Goal: Task Accomplishment & Management: Use online tool/utility

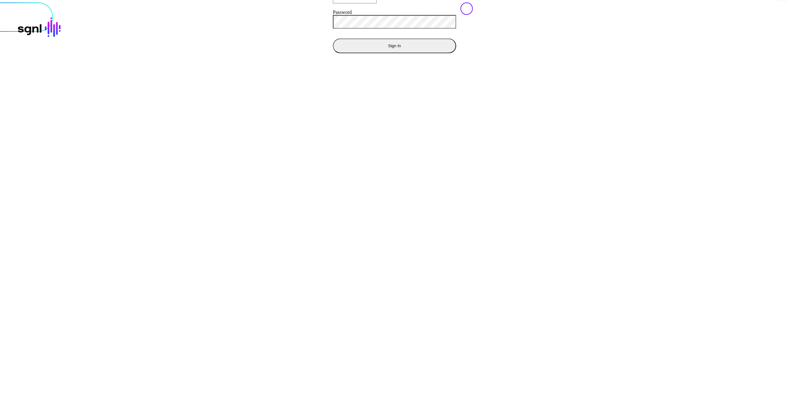
click at [333, 53] on button "Sign In" at bounding box center [394, 45] width 123 height 15
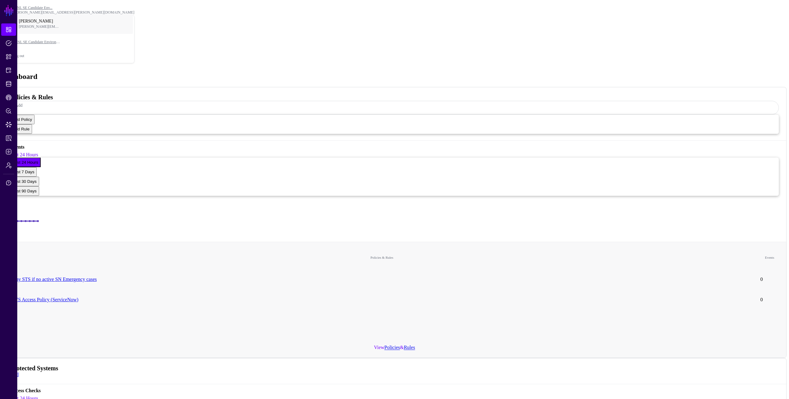
click at [303, 72] on div "Dashboard" at bounding box center [394, 76] width 784 height 8
click at [9, 43] on span "Policies" at bounding box center [9, 43] width 6 height 6
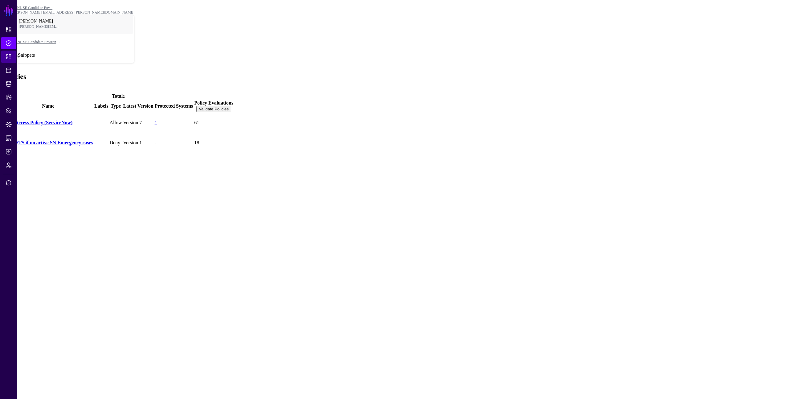
click at [9, 57] on span "Snippets" at bounding box center [9, 57] width 6 height 6
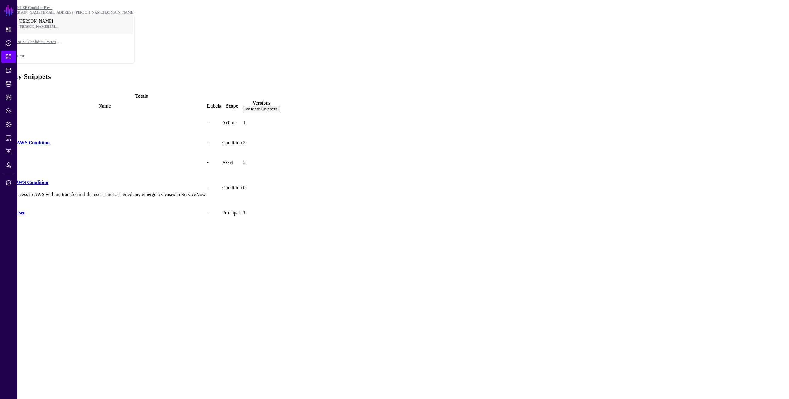
click at [213, 72] on div "Policy Snippets Add" at bounding box center [394, 82] width 784 height 20
click at [10, 70] on span "Protected Systems" at bounding box center [9, 70] width 6 height 6
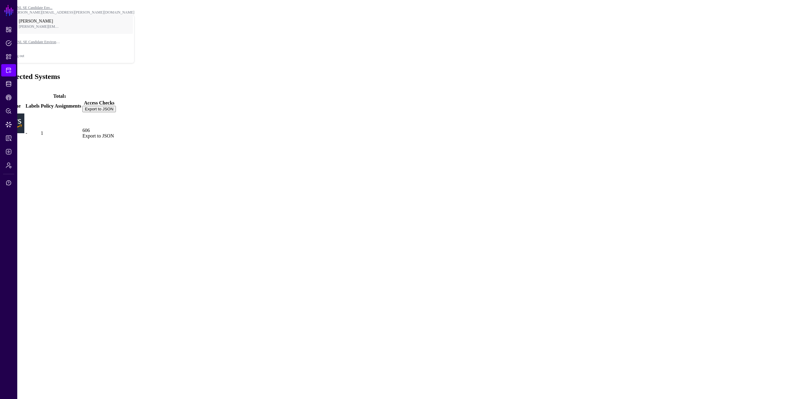
click at [3, 133] on link at bounding box center [3, 133] width 0 height 0
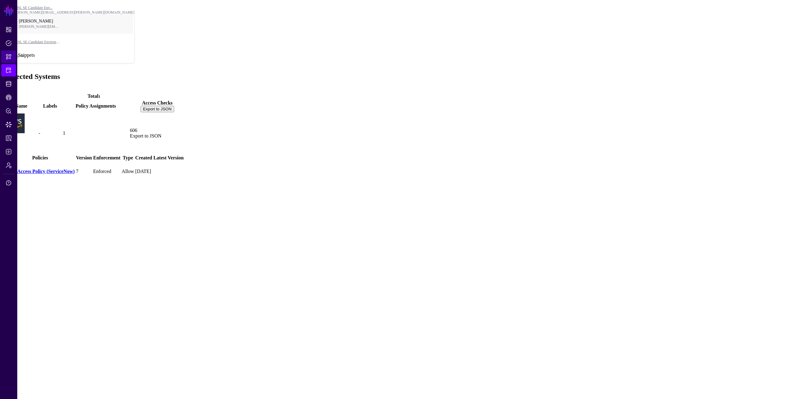
click at [9, 57] on span "Snippets" at bounding box center [9, 57] width 6 height 6
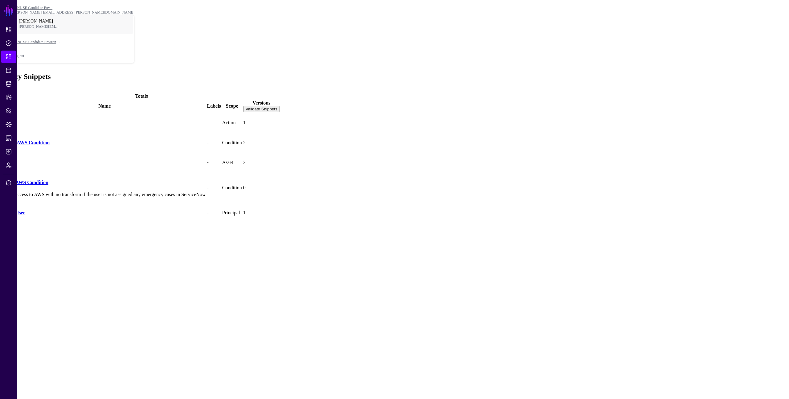
click at [177, 72] on div "Policy Snippets Add" at bounding box center [394, 82] width 784 height 20
click at [10, 43] on span "Policies" at bounding box center [9, 43] width 6 height 6
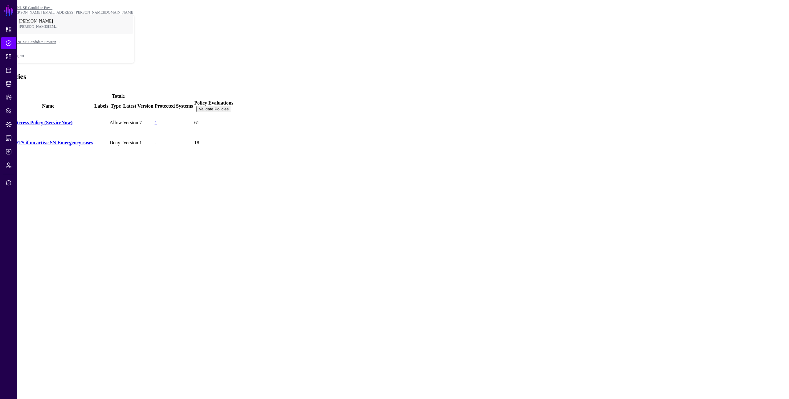
click at [72, 120] on link "AWS Access Policy (ServiceNow)" at bounding box center [37, 122] width 69 height 5
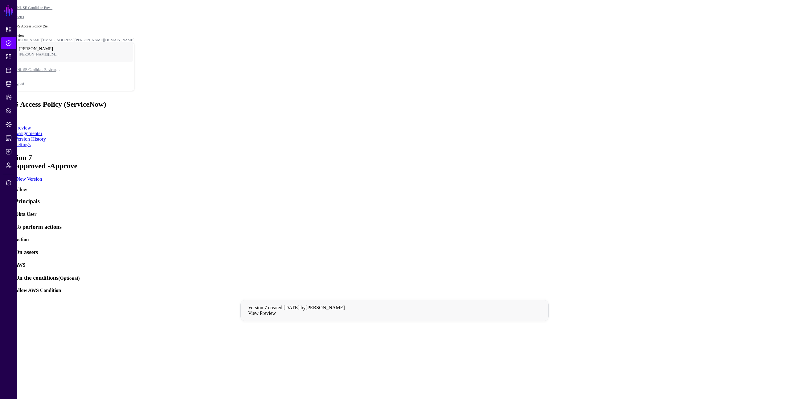
click at [264, 100] on div "AWS Access Policy (ServiceNow) Allow" at bounding box center [394, 110] width 784 height 20
click at [315, 288] on h4 "Allow AWS Condition" at bounding box center [401, 291] width 772 height 6
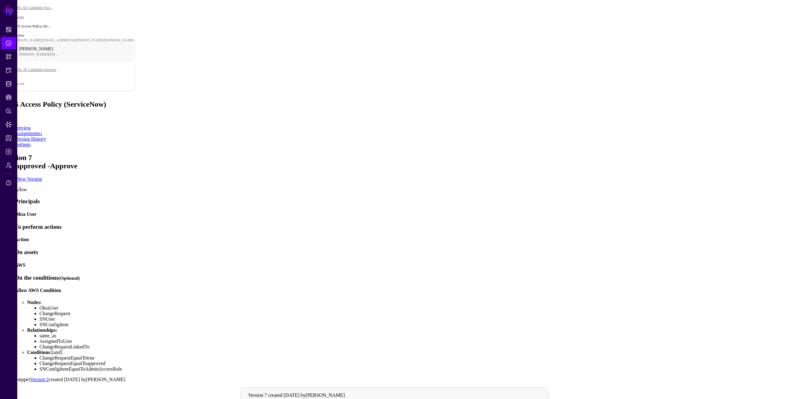
click at [245, 265] on app-policies-v2-item-preview "Version 7 Not approved - Approve Create New Version Allow Principals Okta User …" at bounding box center [394, 301] width 784 height 295
click at [203, 257] on app-policies-v2-item-preview "Version 7 Not approved - Approve Create New Version Allow Principals Okta User …" at bounding box center [394, 301] width 784 height 295
click at [222, 263] on app-policies-v2-item-preview "Version 7 Not approved - Approve Create New Version Allow Principals Okta User …" at bounding box center [394, 301] width 784 height 295
click at [207, 251] on app-policies-v2-item-preview "Version 7 Not approved - Approve Create New Version Allow Principals Okta User …" at bounding box center [394, 301] width 784 height 295
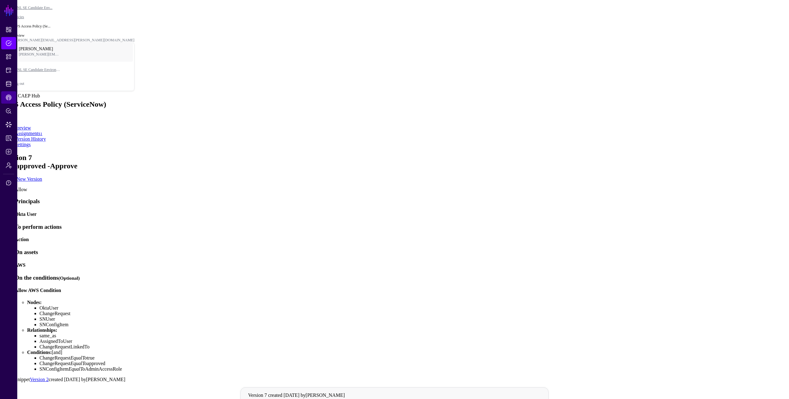
click at [7, 97] on span "CAEP Hub" at bounding box center [9, 97] width 6 height 6
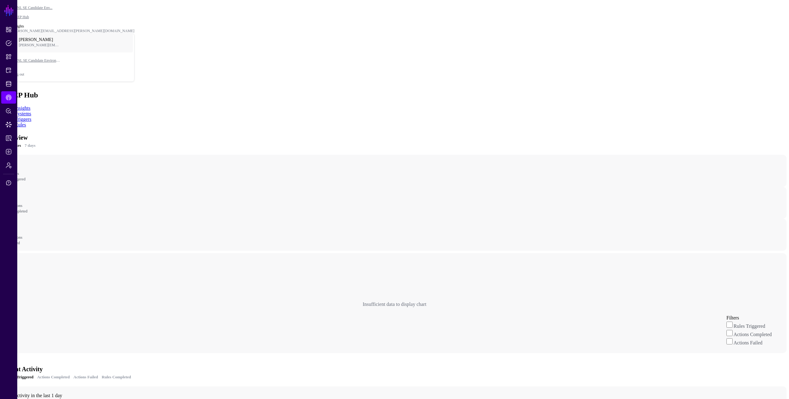
click at [497, 177] on app-caephub-insights "Overview 24 hours 7 days - Rules Triggered - Actions Completed - Actions Failed…" at bounding box center [394, 269] width 784 height 272
click at [31, 117] on link "Triggers" at bounding box center [23, 119] width 17 height 5
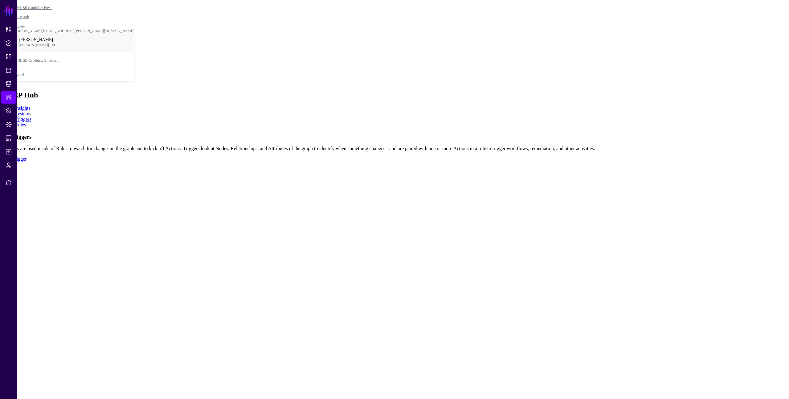
click at [27, 162] on link "Add Trigger" at bounding box center [14, 158] width 24 height 5
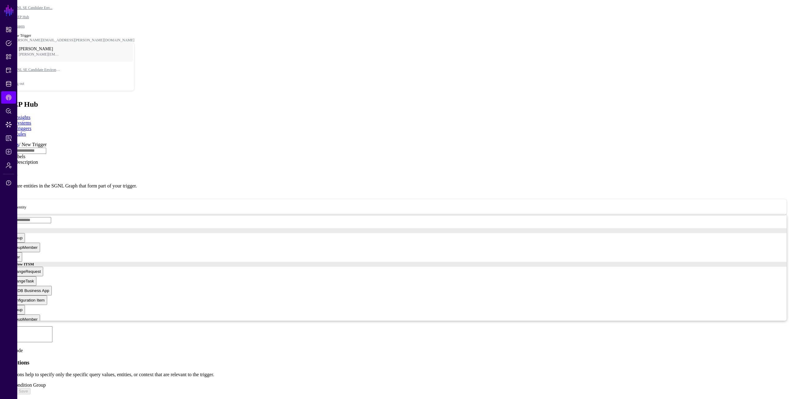
click at [27, 204] on span "Select entity" at bounding box center [16, 206] width 20 height 5
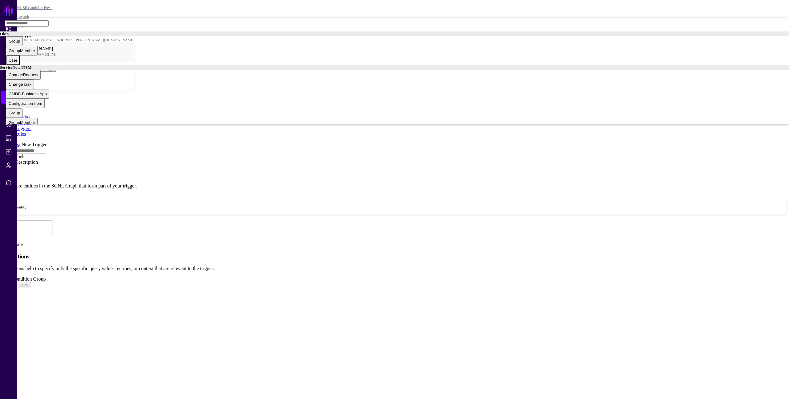
click at [17, 63] on div "User" at bounding box center [13, 60] width 9 height 5
type input "********"
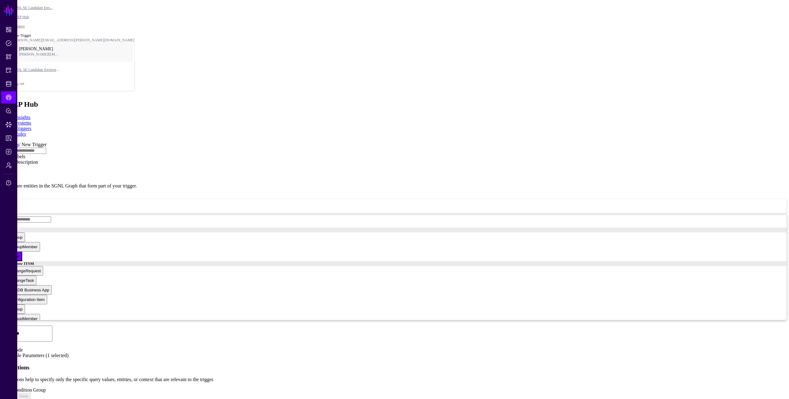
click at [46, 387] on link "Add Condition Group" at bounding box center [23, 389] width 43 height 5
click at [20, 395] on span "AND" at bounding box center [16, 397] width 9 height 5
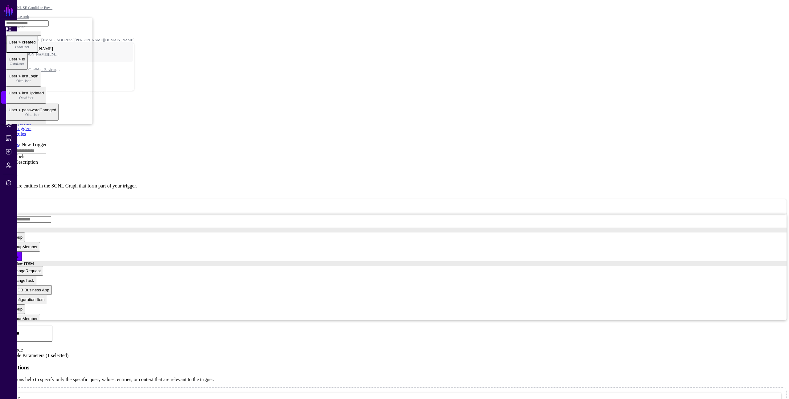
scroll to position [22, 0]
click at [39, 43] on span "User > activated OktaUser" at bounding box center [24, 37] width 30 height 12
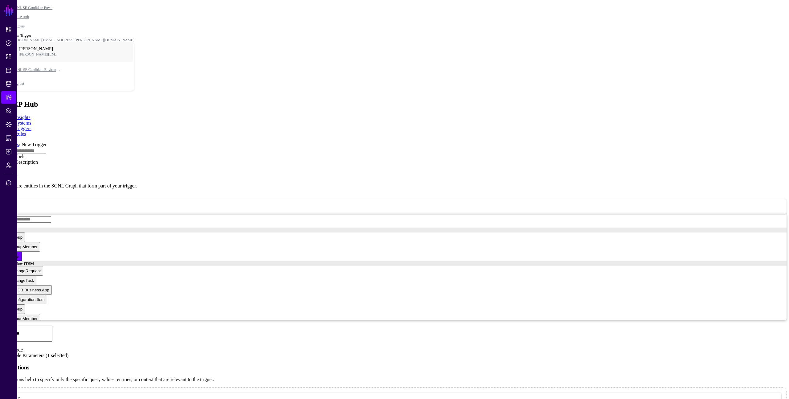
click at [584, 221] on form "Add Labels Show Description Nodes Nodes are entities in the SGNL Graph that for…" at bounding box center [394, 398] width 784 height 502
click at [68, 353] on link "Available Parameters (1 selected)" at bounding box center [35, 355] width 66 height 5
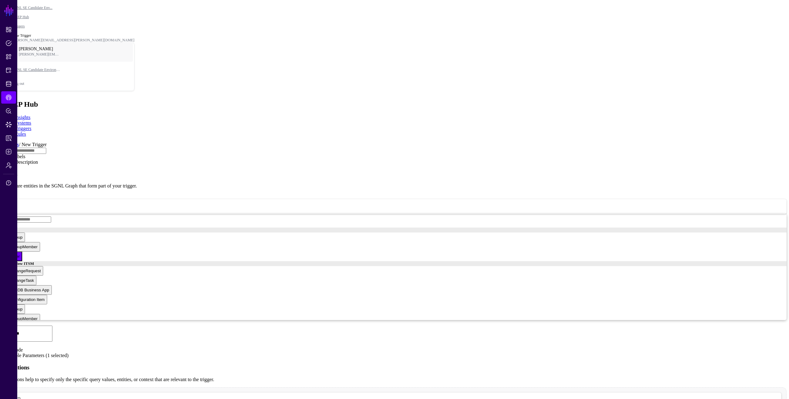
click at [2, 142] on link at bounding box center [2, 142] width 0 height 0
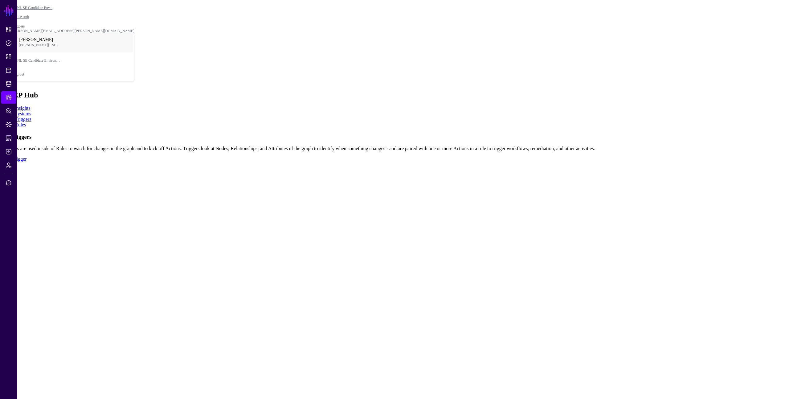
click at [26, 122] on link "Rules" at bounding box center [20, 124] width 11 height 5
click at [22, 162] on link "Add Rule" at bounding box center [11, 158] width 19 height 5
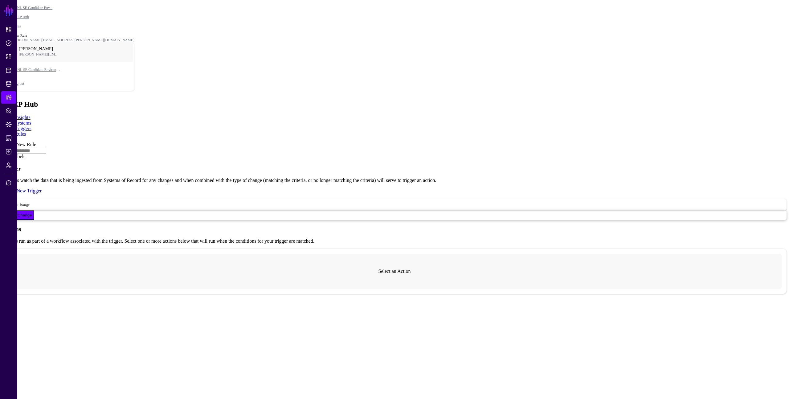
click at [388, 268] on link "Select an Action" at bounding box center [395, 270] width 32 height 5
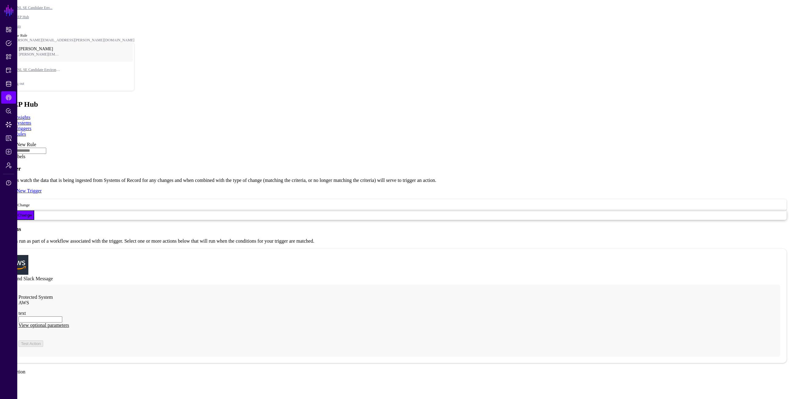
scroll to position [133, 0]
click at [62, 316] on input "text" at bounding box center [40, 319] width 44 height 6
click at [460, 285] on div "Protected System AWS text View optional parameters Test Action" at bounding box center [395, 321] width 772 height 72
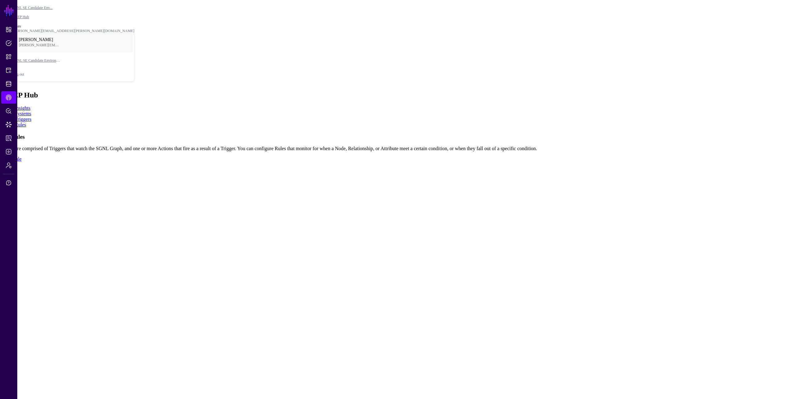
click at [218, 105] on ul "Insights Systems Triggers Rules" at bounding box center [394, 116] width 784 height 22
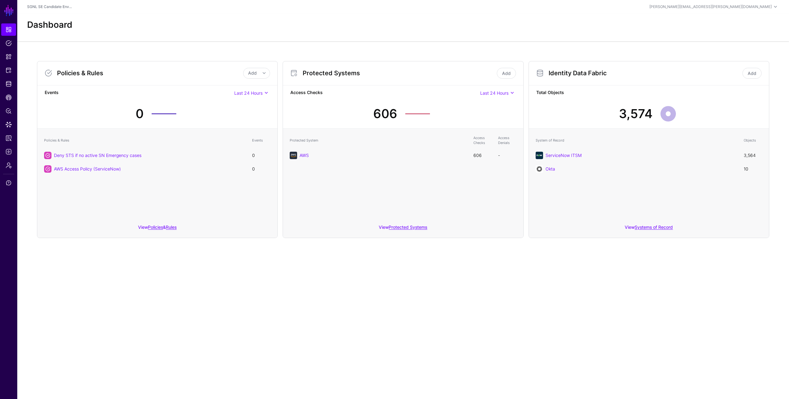
click at [210, 14] on div "Dashboard" at bounding box center [403, 28] width 772 height 28
click at [266, 94] on span at bounding box center [266, 92] width 7 height 7
click at [254, 113] on div "Last 7 Days" at bounding box center [245, 114] width 39 height 6
click at [296, 42] on div "Policies & Rules Add Add Policy Add Rule Events Last 7 Days Last 24 Hours Last …" at bounding box center [403, 149] width 772 height 216
click at [8, 41] on span "Policies" at bounding box center [9, 43] width 6 height 6
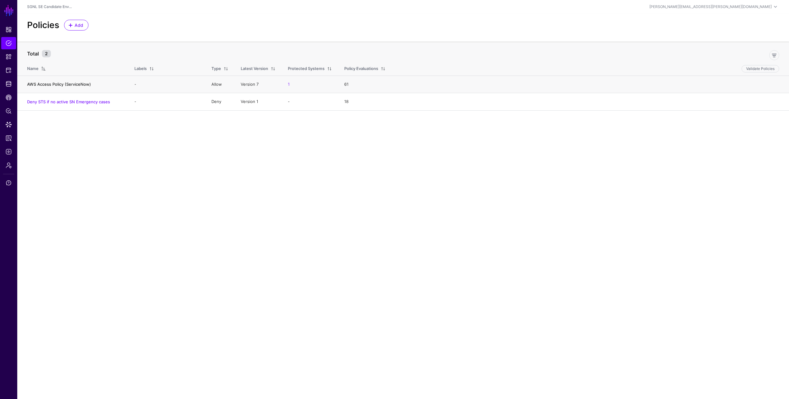
click at [63, 83] on link "AWS Access Policy (ServiceNow)" at bounding box center [59, 84] width 64 height 5
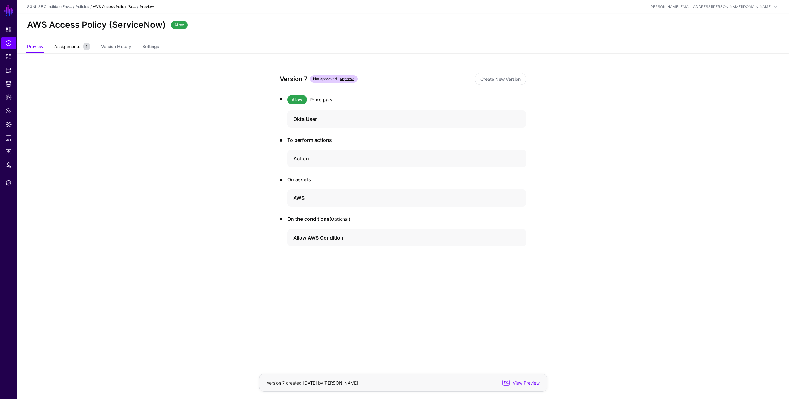
click at [70, 47] on span "Assignments" at bounding box center [67, 46] width 29 height 6
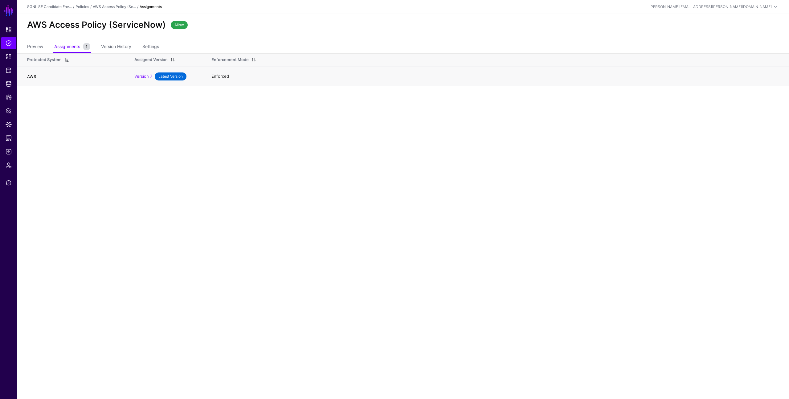
click at [31, 76] on link "AWS" at bounding box center [31, 76] width 9 height 5
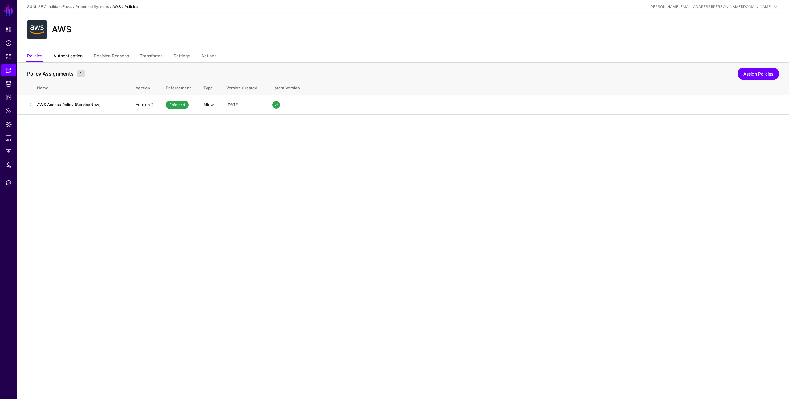
click at [64, 56] on link "Authentication" at bounding box center [67, 57] width 29 height 12
click at [153, 57] on link "Transforms" at bounding box center [151, 57] width 23 height 12
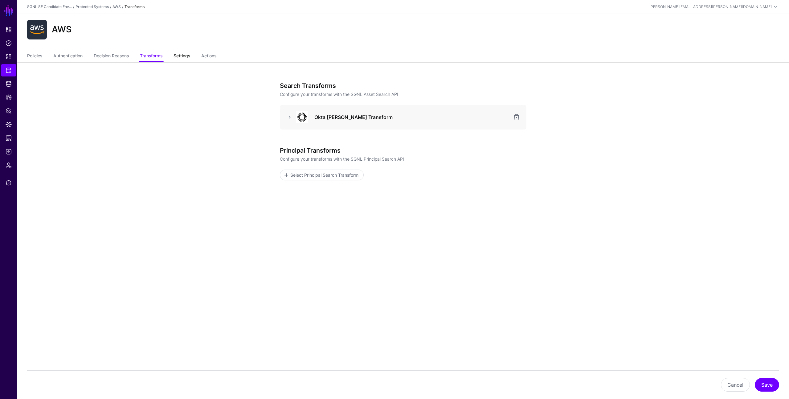
click at [190, 55] on link "Settings" at bounding box center [182, 57] width 17 height 12
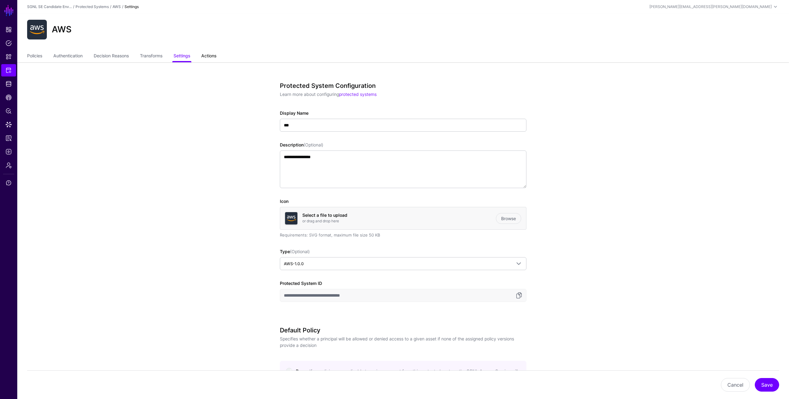
click at [210, 54] on link "Actions" at bounding box center [208, 57] width 15 height 12
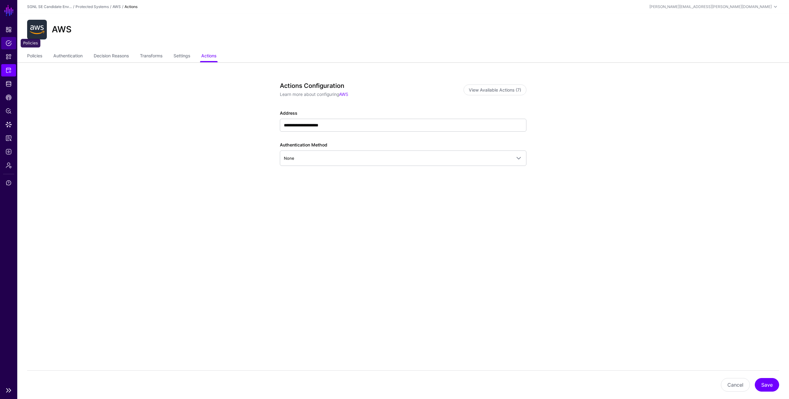
click at [9, 41] on span "Policies" at bounding box center [9, 43] width 6 height 6
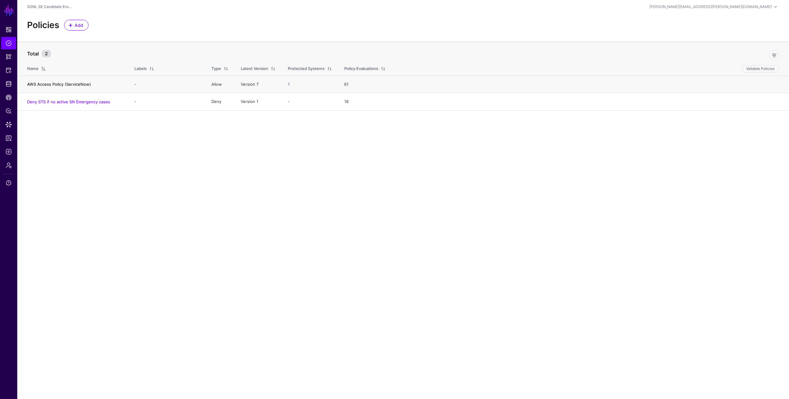
click at [66, 84] on link "AWS Access Policy (ServiceNow)" at bounding box center [59, 84] width 64 height 5
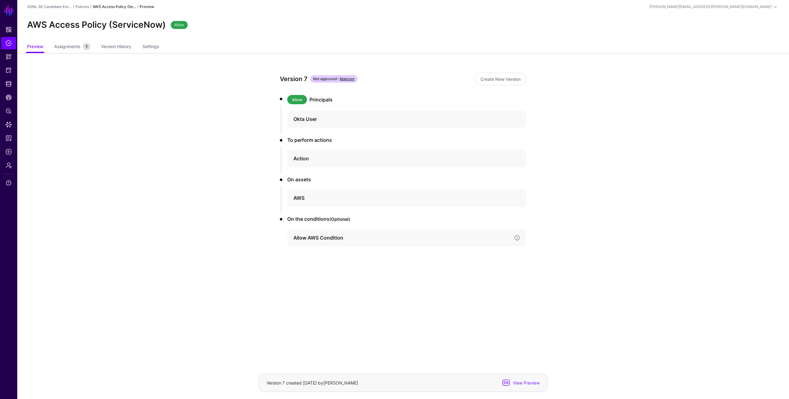
click at [312, 238] on h4 "Allow AWS Condition" at bounding box center [401, 237] width 216 height 7
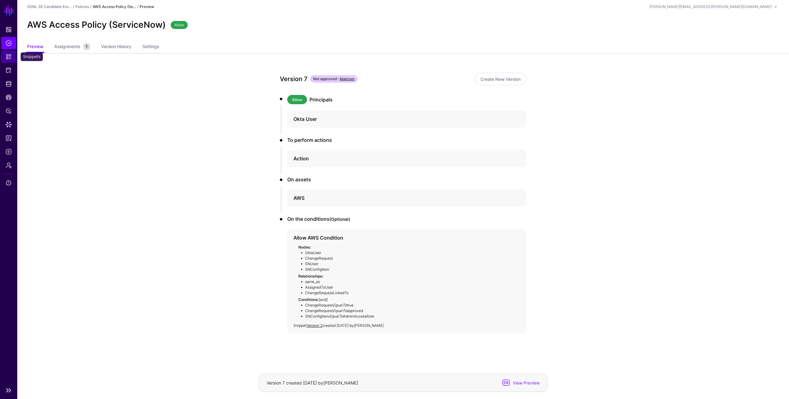
click at [10, 59] on span "Snippets" at bounding box center [9, 57] width 6 height 6
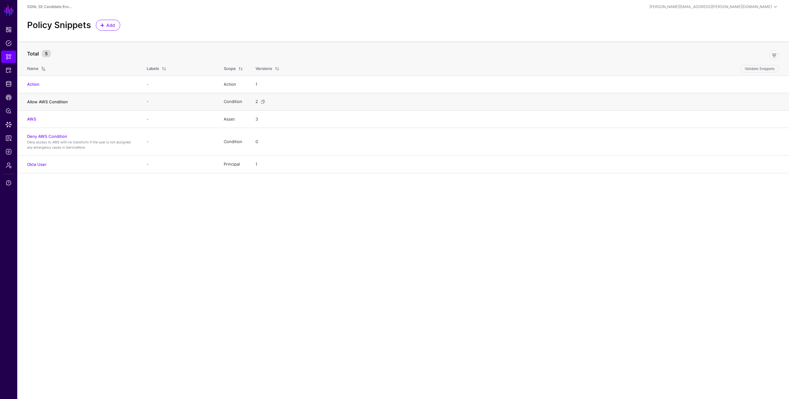
click at [50, 103] on link "Allow AWS Condition" at bounding box center [47, 101] width 41 height 5
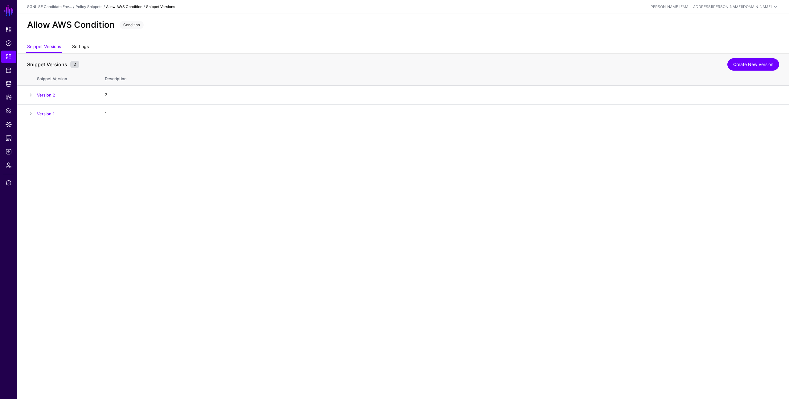
click at [83, 44] on link "Settings" at bounding box center [80, 47] width 17 height 12
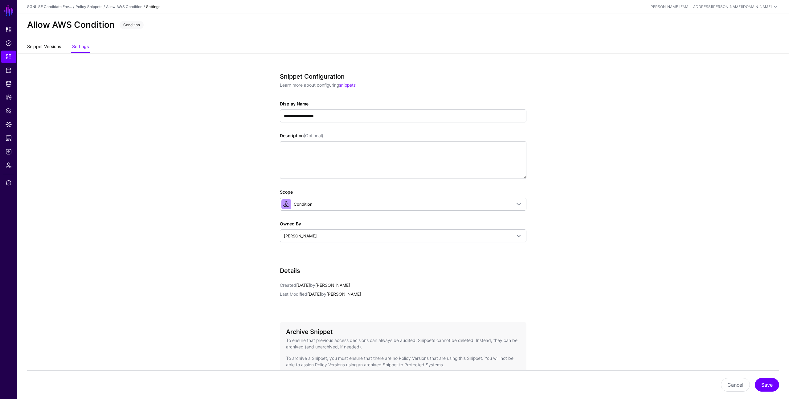
click at [44, 49] on link "Snippet Versions" at bounding box center [44, 47] width 34 height 12
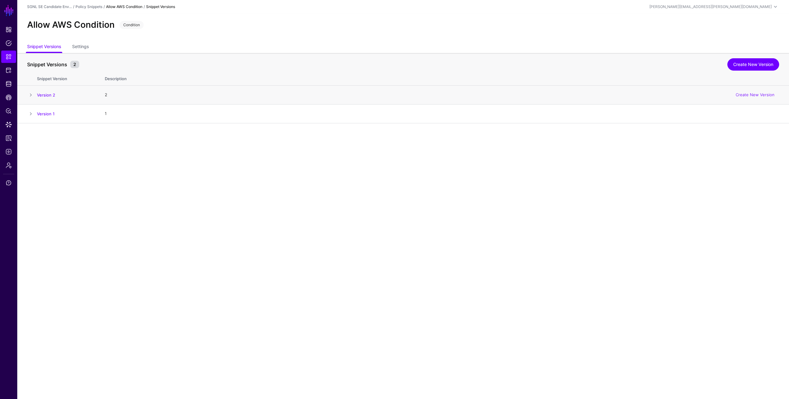
click at [33, 95] on span at bounding box center [30, 94] width 7 height 7
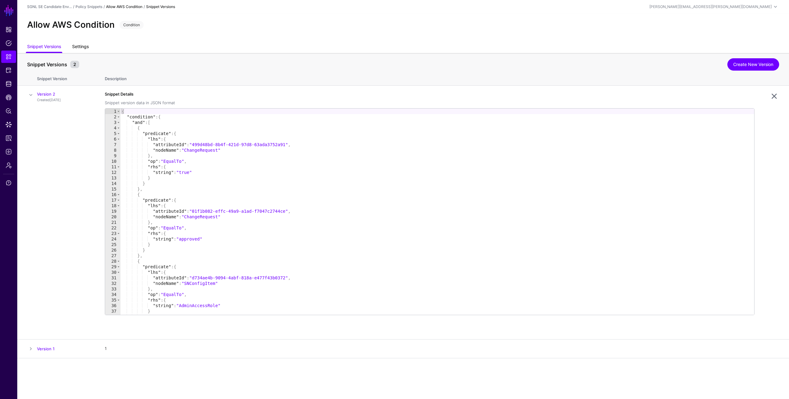
click at [83, 48] on link "Settings" at bounding box center [80, 47] width 17 height 12
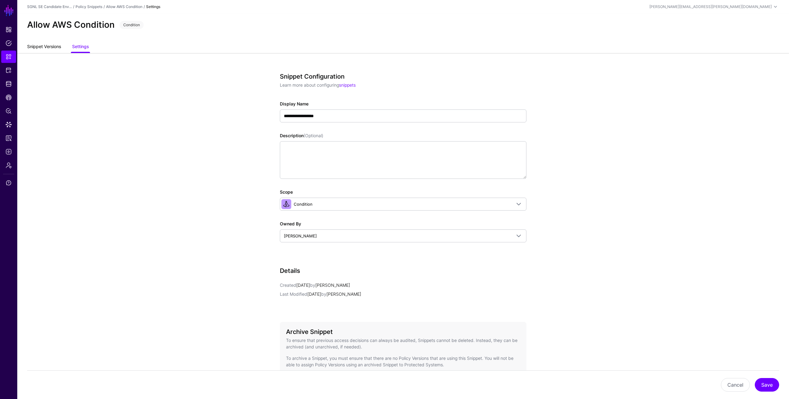
click at [46, 44] on link "Snippet Versions" at bounding box center [44, 47] width 34 height 12
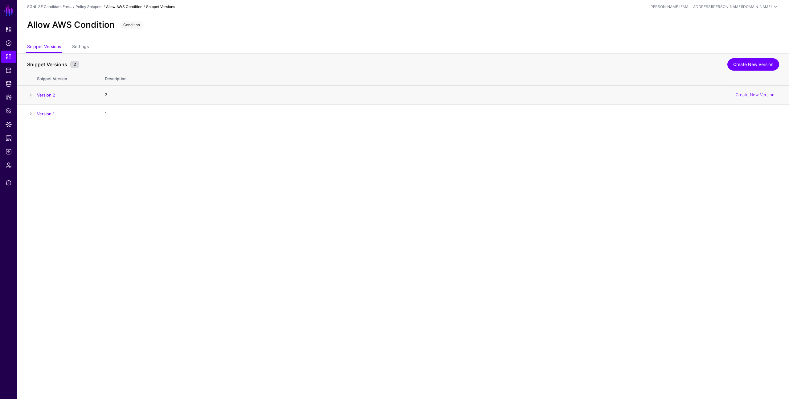
click at [32, 95] on span at bounding box center [30, 94] width 7 height 7
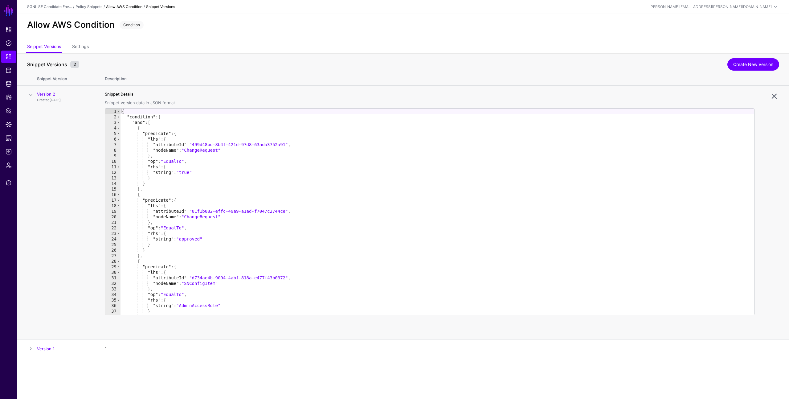
click at [65, 195] on td "Version 2 Created 2 days ago" at bounding box center [68, 213] width 62 height 254
click at [9, 70] on span "Protected Systems" at bounding box center [9, 70] width 6 height 6
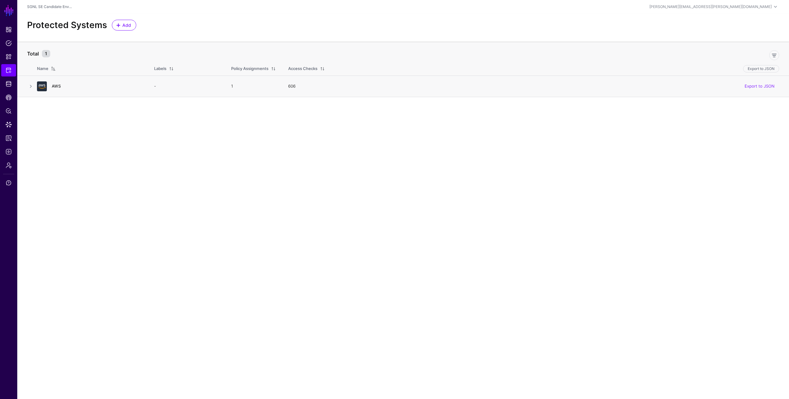
click at [60, 86] on link "AWS" at bounding box center [56, 86] width 9 height 5
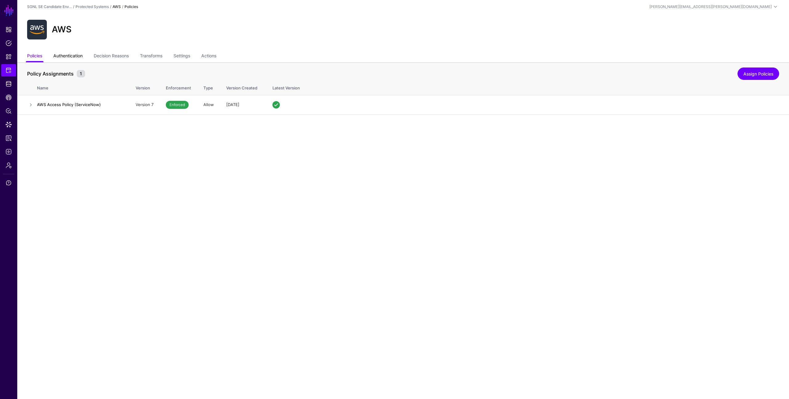
click at [61, 57] on link "Authentication" at bounding box center [67, 57] width 29 height 12
click at [120, 54] on link "Decision Reasons" at bounding box center [111, 57] width 35 height 12
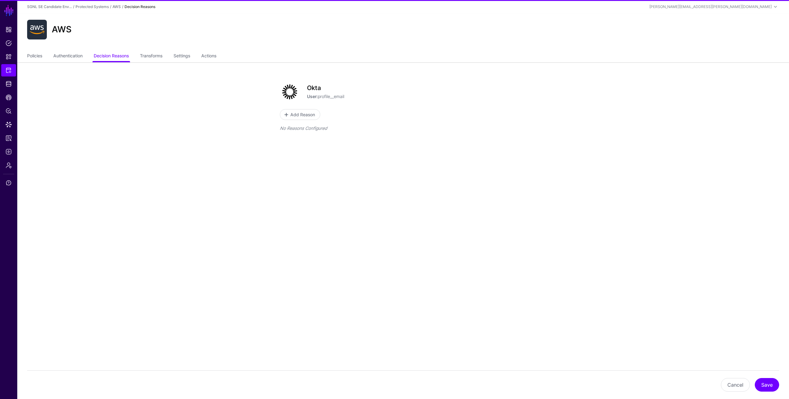
click at [141, 53] on ul "Policies Authentication Decision Reasons Transforms Settings Actions" at bounding box center [403, 57] width 752 height 12
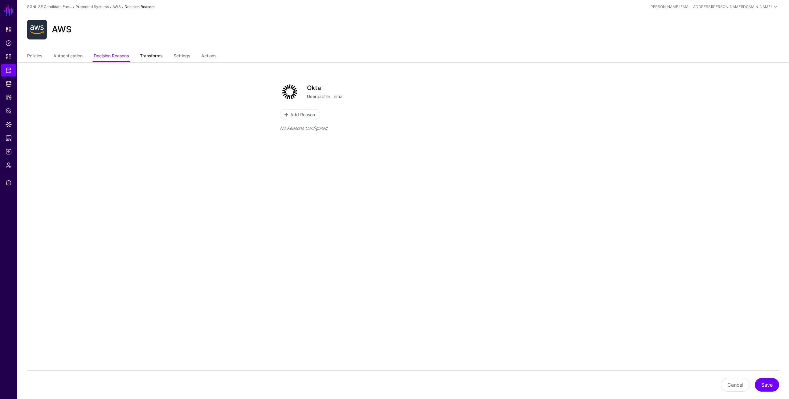
click at [158, 57] on link "Transforms" at bounding box center [151, 57] width 23 height 12
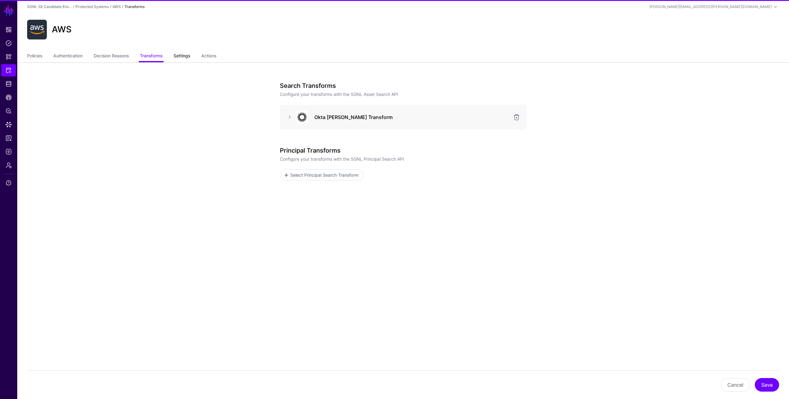
click at [180, 56] on link "Settings" at bounding box center [182, 57] width 17 height 12
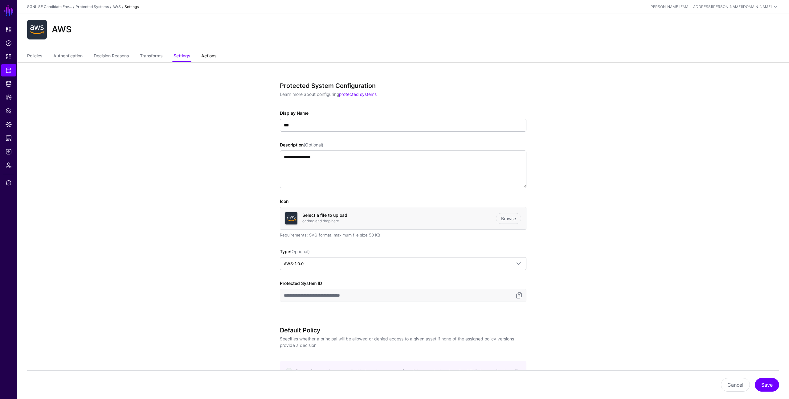
click at [216, 57] on link "Actions" at bounding box center [208, 57] width 15 height 12
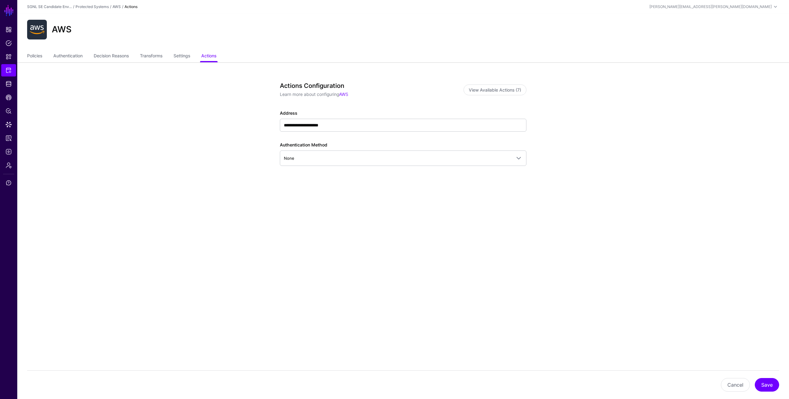
click at [143, 157] on app-integrations-item-actions "**********" at bounding box center [403, 153] width 772 height 182
click at [9, 83] on span "Identity Data Fabric" at bounding box center [9, 84] width 6 height 6
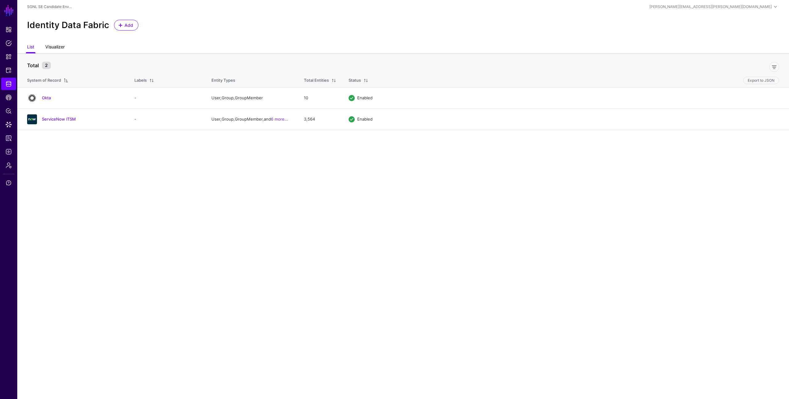
click at [58, 44] on link "Visualizer" at bounding box center [54, 48] width 19 height 12
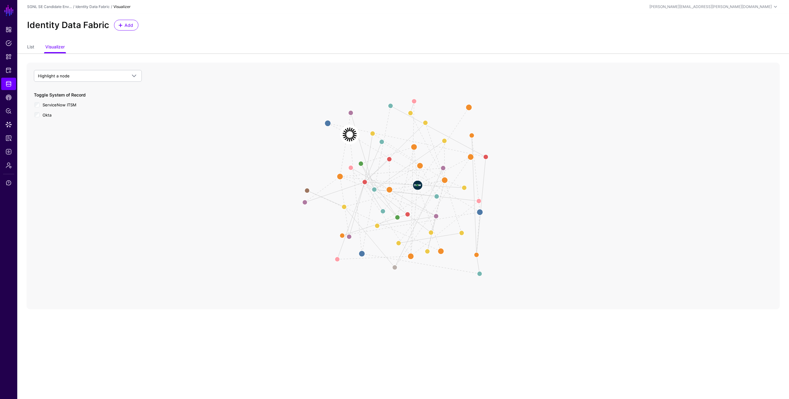
click at [349, 134] on image at bounding box center [349, 134] width 18 height 18
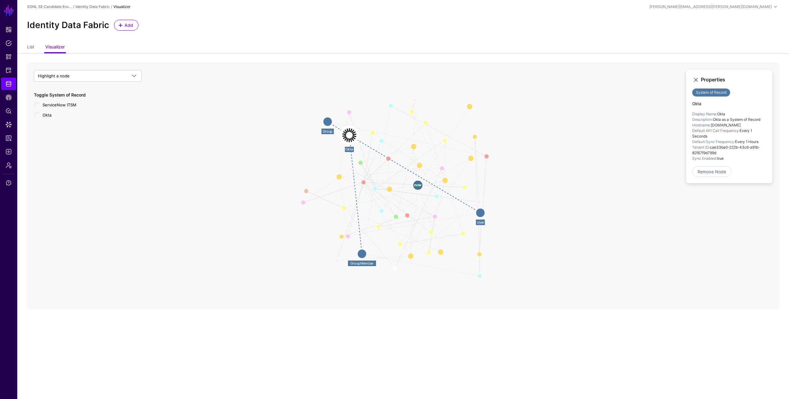
click at [480, 214] on circle at bounding box center [480, 212] width 9 height 9
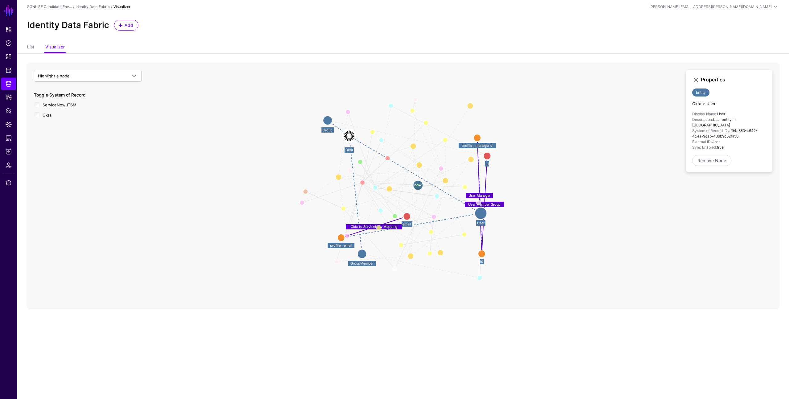
click at [524, 203] on icon "User In Group Change Requested By Assignment Group To Group Member Group Parent…" at bounding box center [403, 186] width 753 height 247
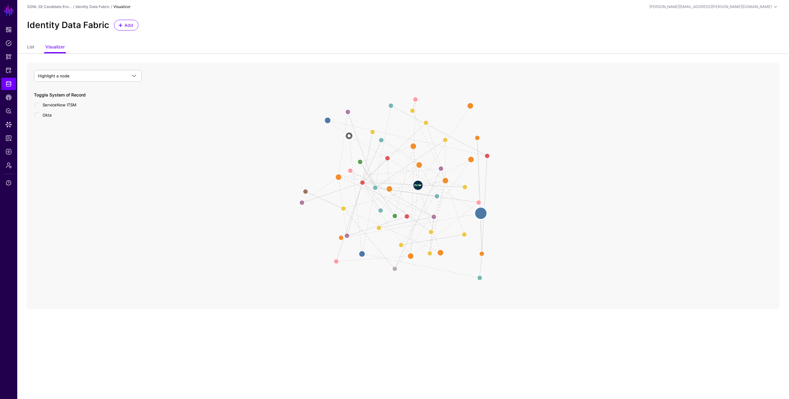
click at [481, 212] on circle at bounding box center [481, 213] width 12 height 12
click at [60, 162] on icon "User In Group Change Requested By Assignment Group To Group Member Group Parent…" at bounding box center [403, 186] width 753 height 247
click at [72, 74] on span "Highlight a node" at bounding box center [82, 75] width 89 height 7
click at [58, 160] on span "ChangeRequest" at bounding box center [60, 160] width 31 height 5
click at [202, 160] on icon "User In Group Change Requested By Assignment Group To Group Member Group Parent…" at bounding box center [403, 186] width 753 height 247
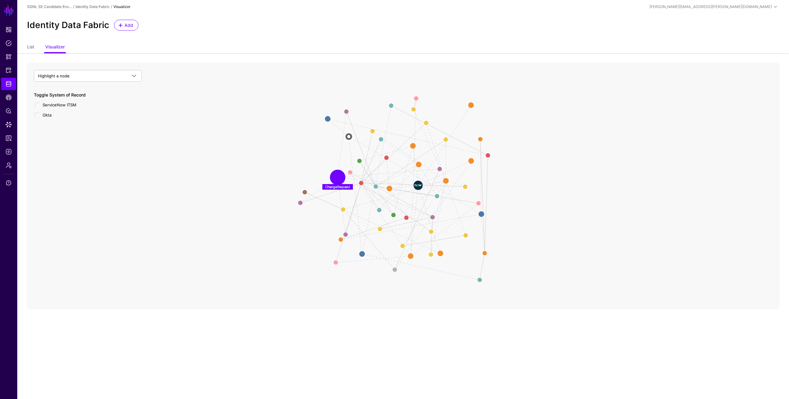
click at [337, 177] on circle at bounding box center [338, 177] width 12 height 12
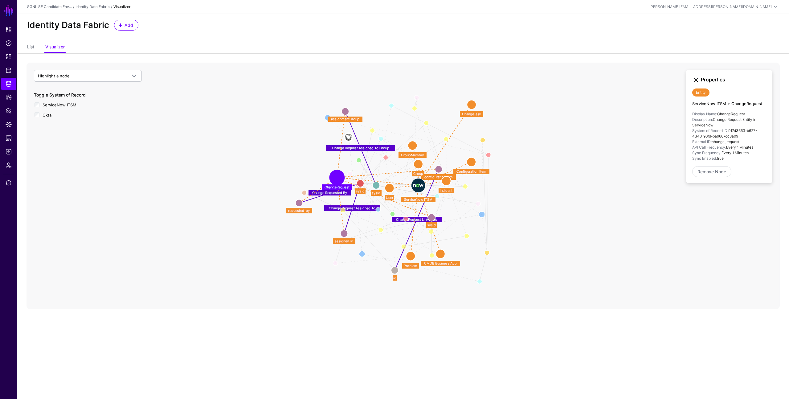
click at [695, 78] on link at bounding box center [695, 79] width 7 height 7
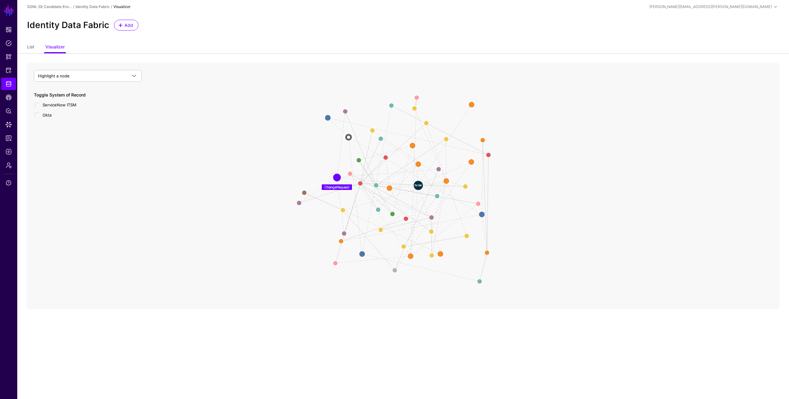
click at [109, 127] on div "Highlight a node ServiceNow ITSM User Group GroupMember Incident ChangeRequest …" at bounding box center [88, 103] width 108 height 67
click at [9, 97] on span "CAEP Hub" at bounding box center [9, 97] width 6 height 6
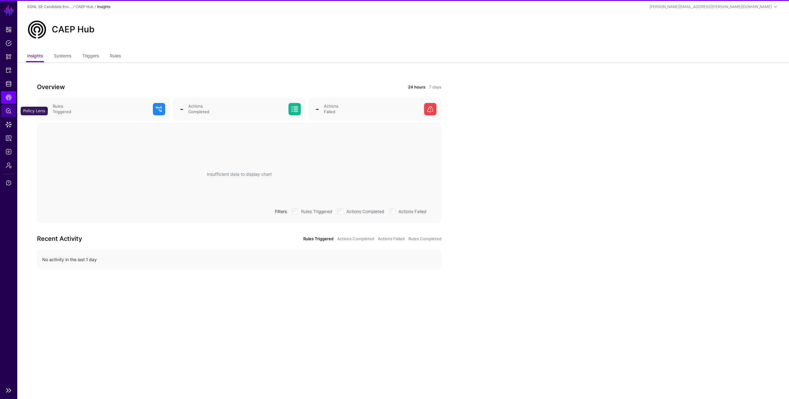
click at [10, 111] on span "Policy Lens" at bounding box center [9, 111] width 6 height 6
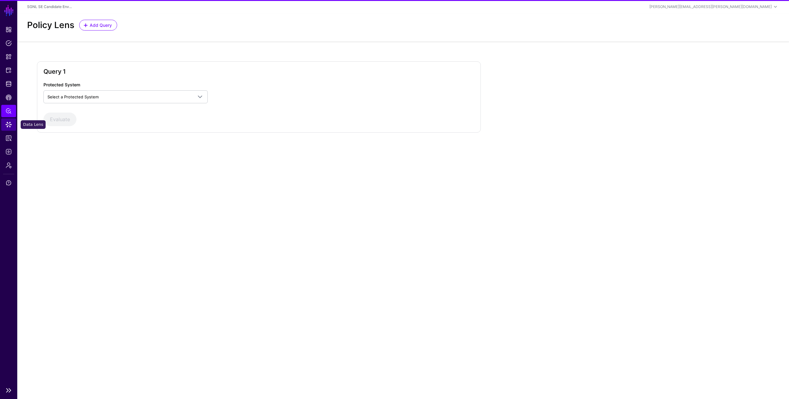
click at [9, 127] on span "Data Lens" at bounding box center [9, 124] width 6 height 6
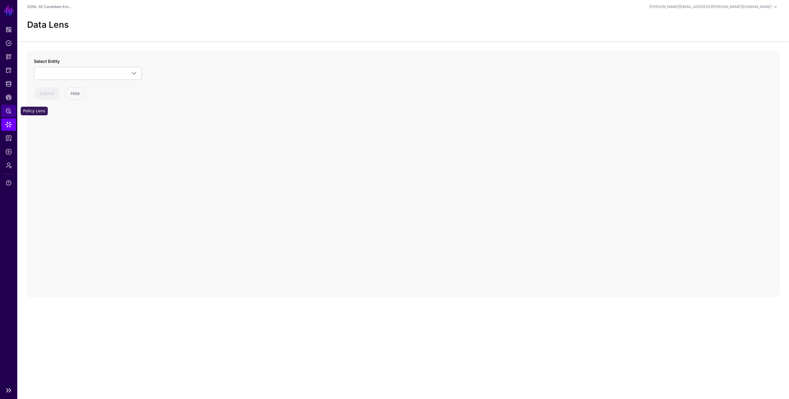
click at [10, 108] on span "Policy Lens" at bounding box center [9, 111] width 6 height 6
click at [93, 94] on span "Select a Protected System" at bounding box center [119, 96] width 145 height 7
click at [84, 111] on div "AWS" at bounding box center [125, 111] width 154 height 6
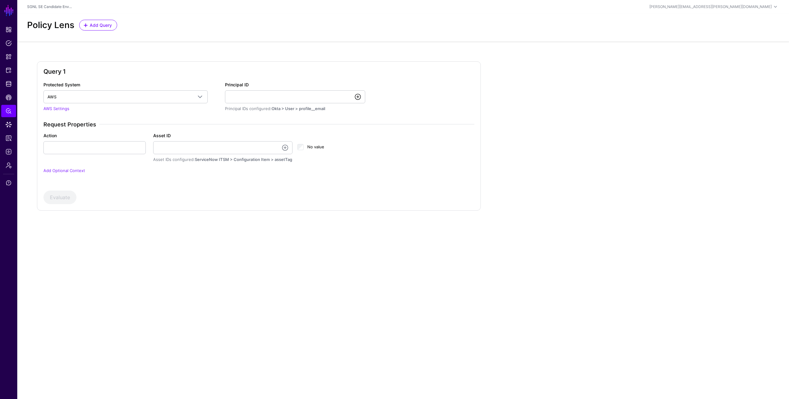
click at [360, 96] on link at bounding box center [357, 96] width 7 height 7
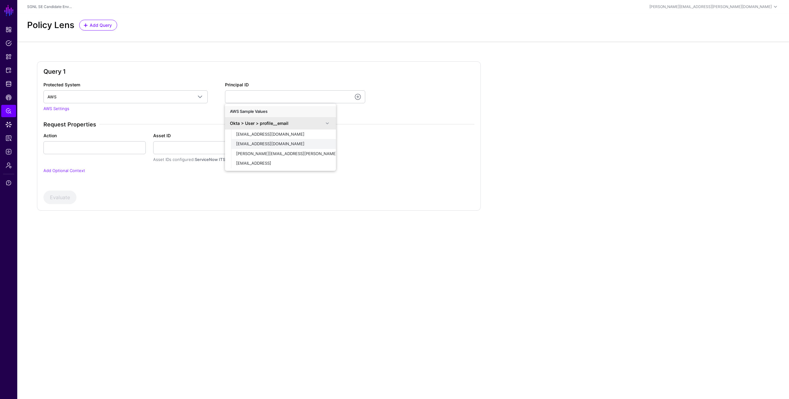
click at [272, 146] on span "demouser@demopanel.com" at bounding box center [270, 143] width 68 height 5
type input "**********"
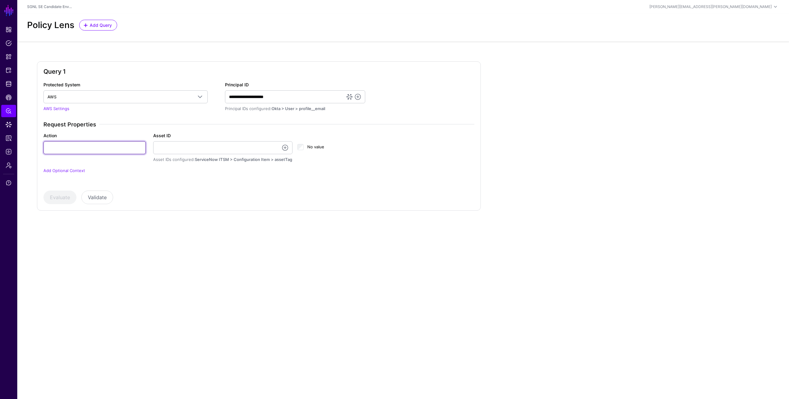
click at [85, 145] on input "Action" at bounding box center [94, 147] width 102 height 13
type input "******"
click at [284, 149] on link at bounding box center [284, 147] width 7 height 7
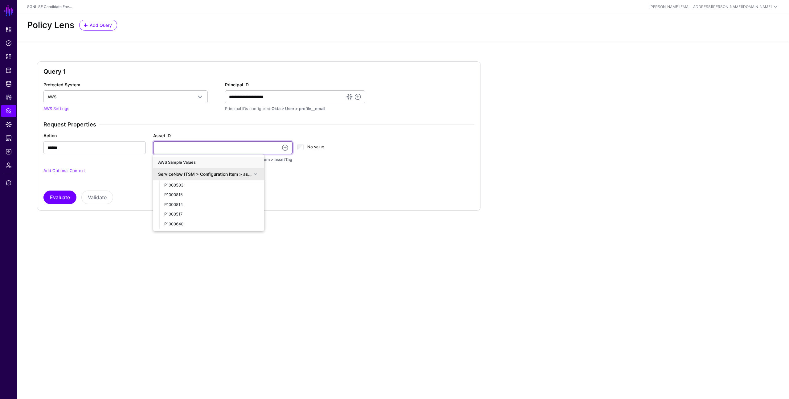
click at [186, 148] on input "Asset ID" at bounding box center [223, 147] width 140 height 13
type input "**********"
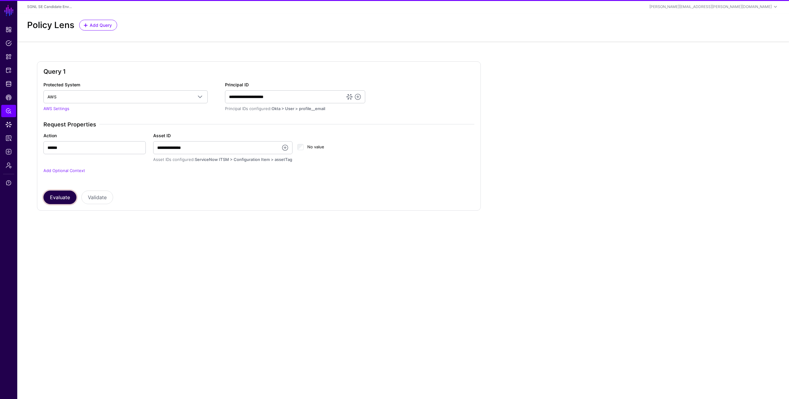
click at [65, 197] on button "Evaluate" at bounding box center [59, 197] width 33 height 14
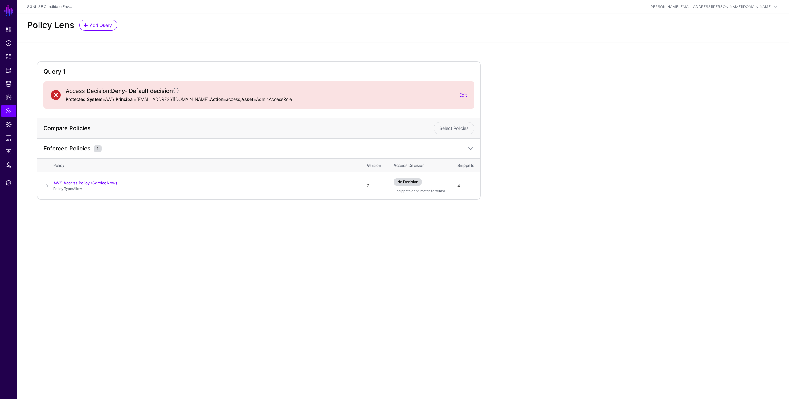
click at [547, 141] on div "Query 1 Access Decision: Deny - Default decision Protected System= AWS, Princip…" at bounding box center [403, 130] width 732 height 138
click at [47, 188] on span at bounding box center [46, 185] width 7 height 7
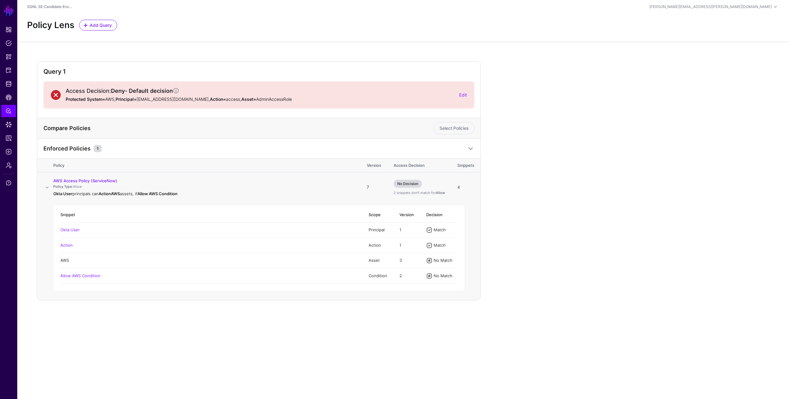
click at [68, 258] on link "AWS" at bounding box center [64, 260] width 9 height 5
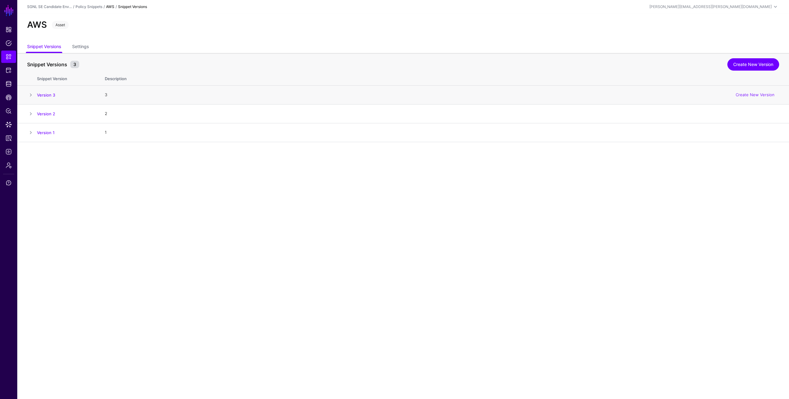
click at [32, 94] on span at bounding box center [30, 94] width 7 height 7
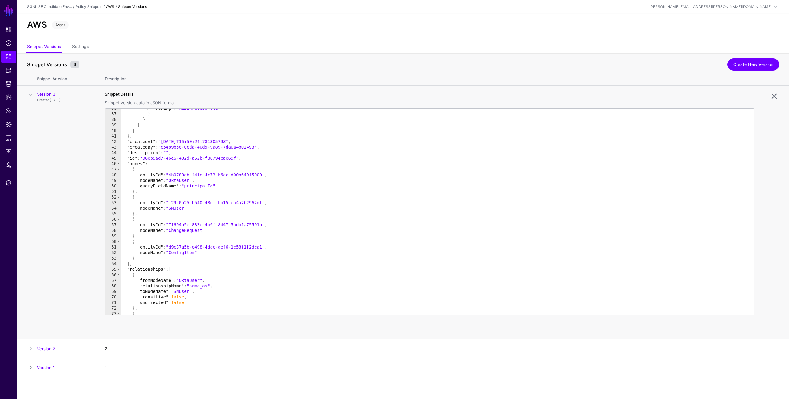
scroll to position [254, 0]
